Goal: Information Seeking & Learning: Learn about a topic

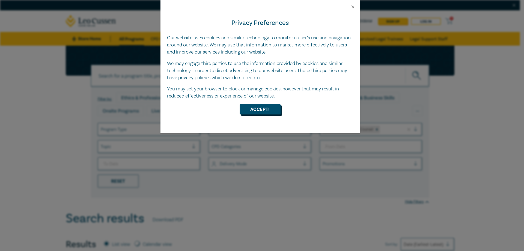
click at [275, 110] on button "Accept!" at bounding box center [260, 109] width 41 height 10
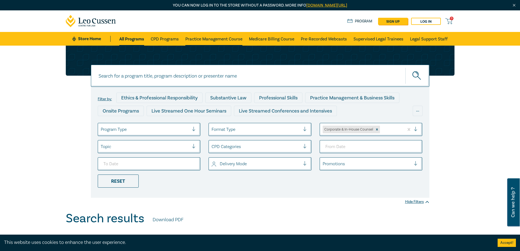
click at [227, 39] on link "Practice Management Course" at bounding box center [213, 39] width 57 height 14
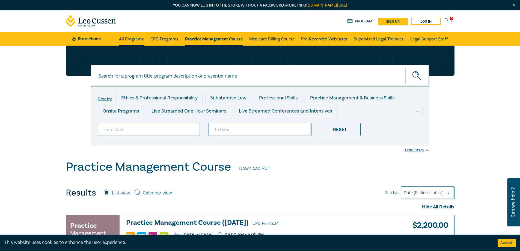
click at [124, 39] on link "All Programs" at bounding box center [131, 39] width 25 height 14
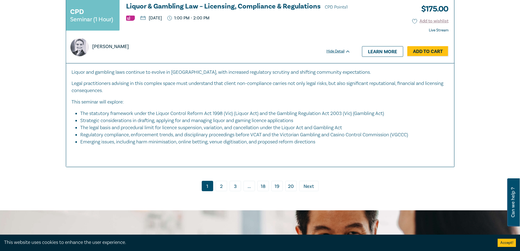
scroll to position [2568, 0]
